Goal: Task Accomplishment & Management: Complete application form

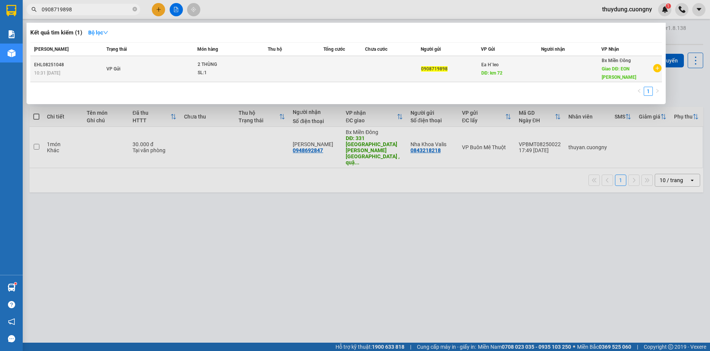
type input "0908719898"
click at [148, 73] on td "VP Gửi" at bounding box center [151, 69] width 93 height 26
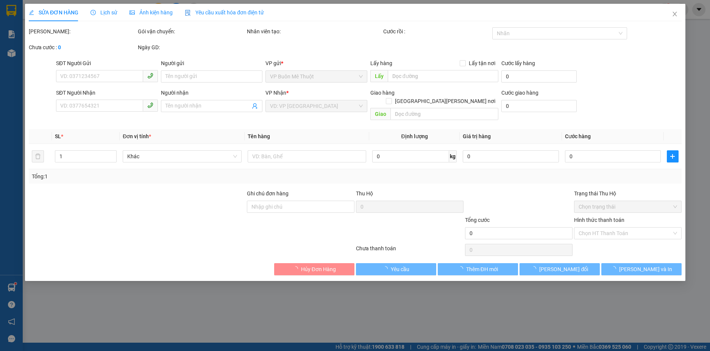
type input "0908719898"
type input "km 72"
type input "EON [PERSON_NAME]"
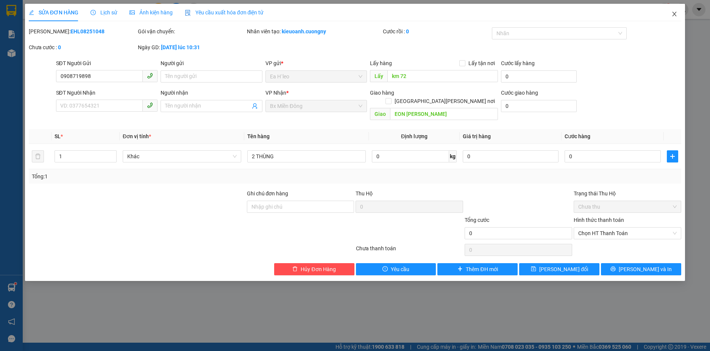
click at [673, 13] on icon "close" at bounding box center [675, 14] width 4 height 5
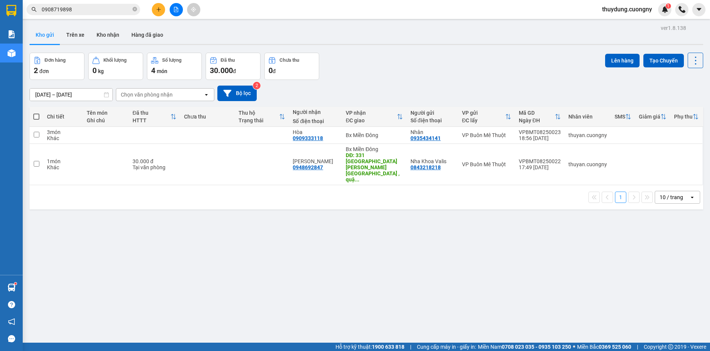
click at [102, 5] on span "0908719898" at bounding box center [84, 9] width 114 height 11
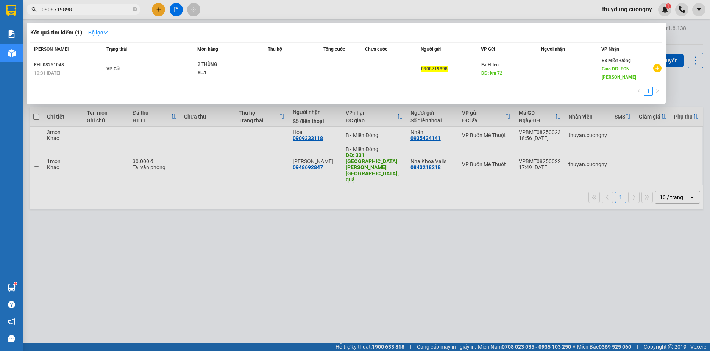
click at [97, 9] on input "0908719898" at bounding box center [86, 9] width 89 height 8
paste input "0937872825"
click at [97, 9] on input "09087198980937872825" at bounding box center [86, 9] width 89 height 8
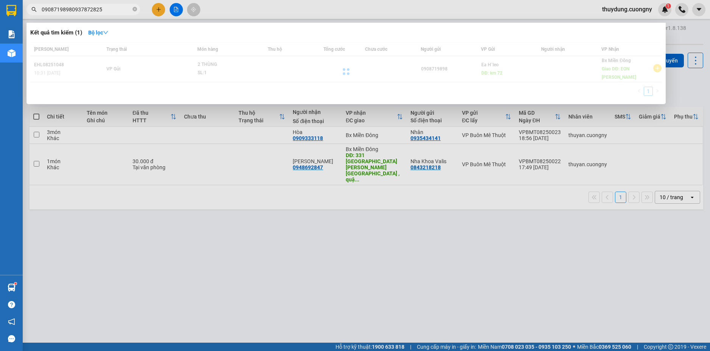
click at [97, 9] on input "09087198980937872825" at bounding box center [86, 9] width 89 height 8
paste input "text"
type input "0937872825"
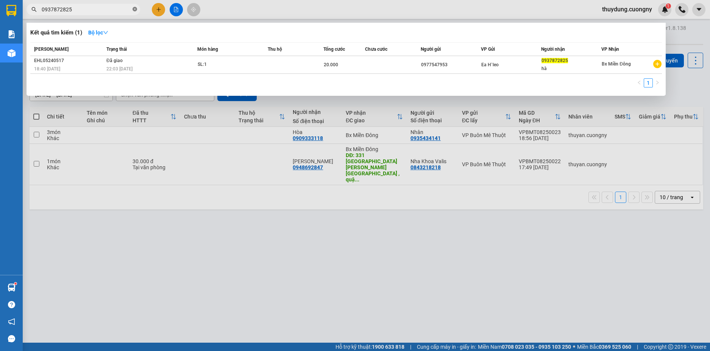
click at [133, 10] on icon "close-circle" at bounding box center [135, 9] width 5 height 5
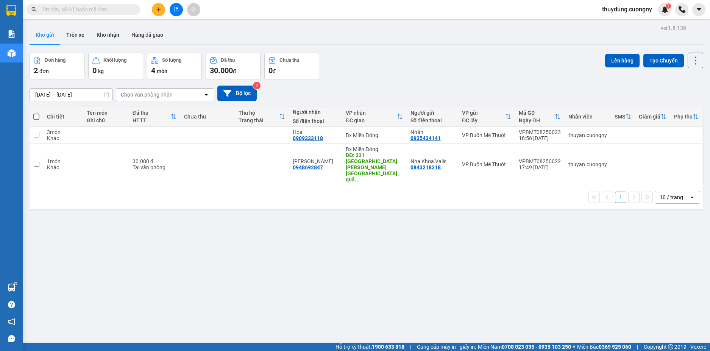
click at [111, 7] on input "text" at bounding box center [86, 9] width 89 height 8
paste input "0937872825"
type input "0937872825"
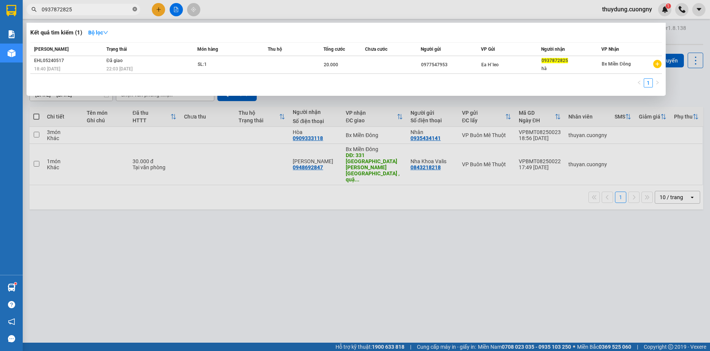
click at [136, 7] on icon "close-circle" at bounding box center [135, 9] width 5 height 5
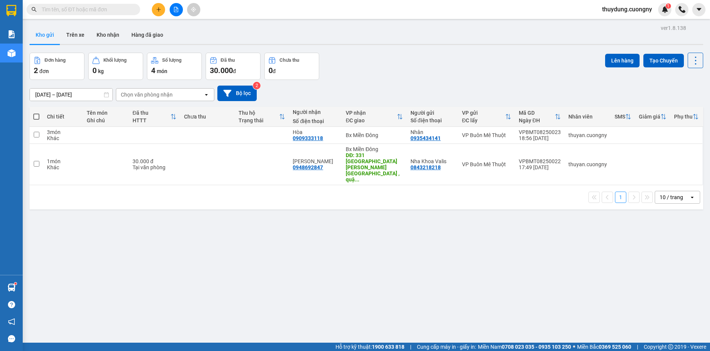
click at [117, 12] on input "text" at bounding box center [86, 9] width 89 height 8
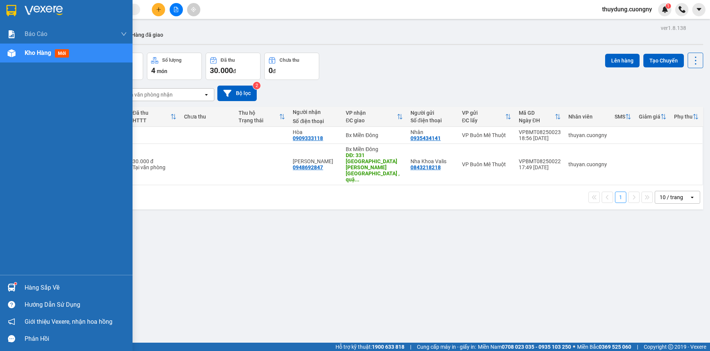
click at [39, 8] on img at bounding box center [44, 10] width 38 height 11
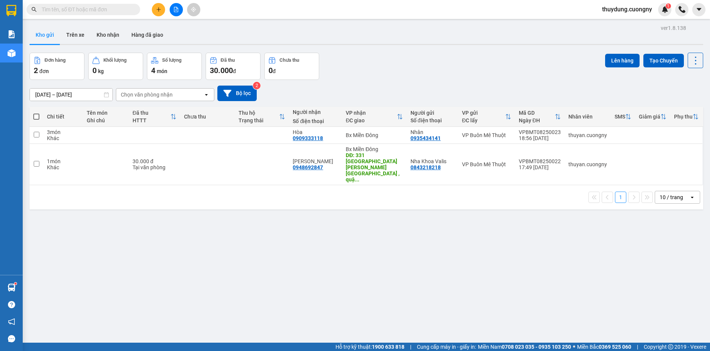
click at [105, 8] on input "text" at bounding box center [86, 9] width 89 height 8
paste input "0364569927"
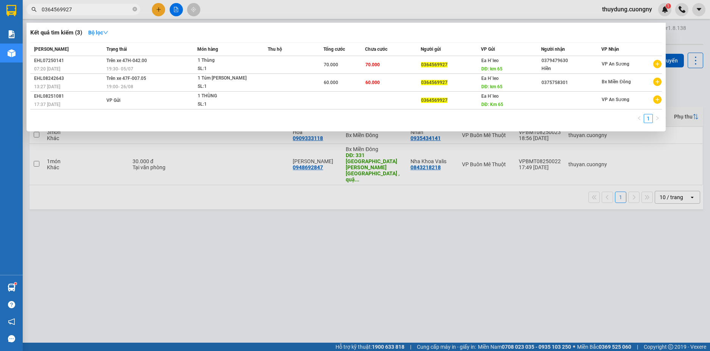
type input "0364569927"
click at [400, 298] on div at bounding box center [355, 175] width 710 height 351
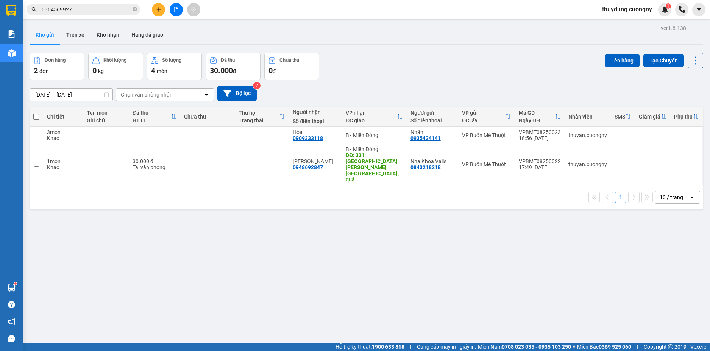
click at [123, 6] on input "0364569927" at bounding box center [86, 9] width 89 height 8
